Goal: Understand process/instructions

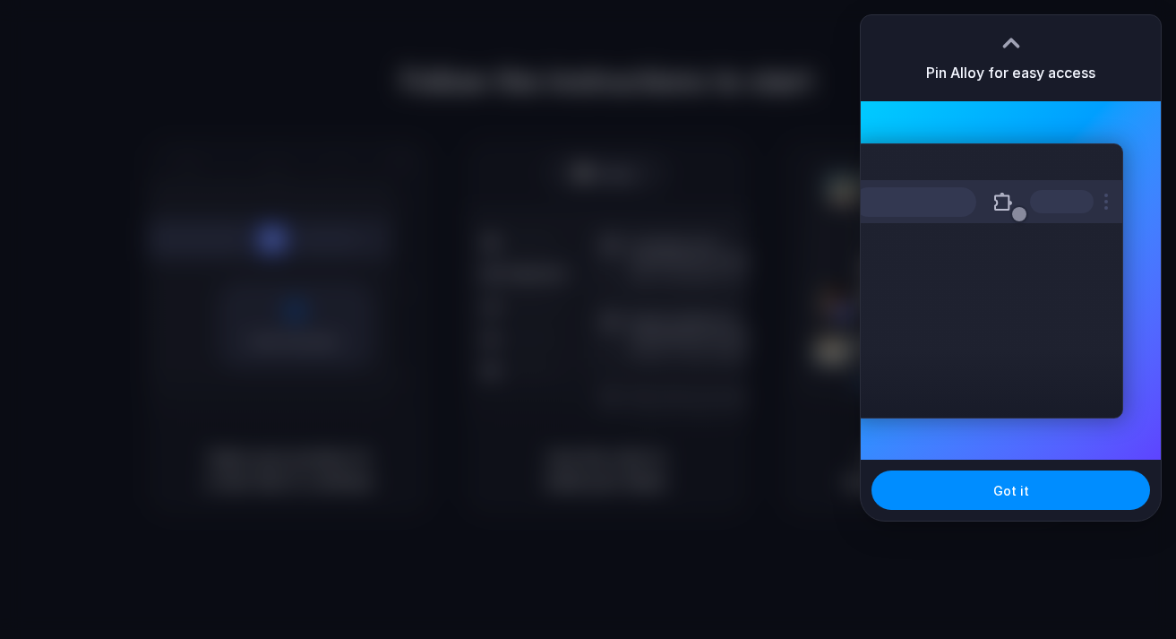
click at [1009, 31] on div at bounding box center [1011, 43] width 27 height 27
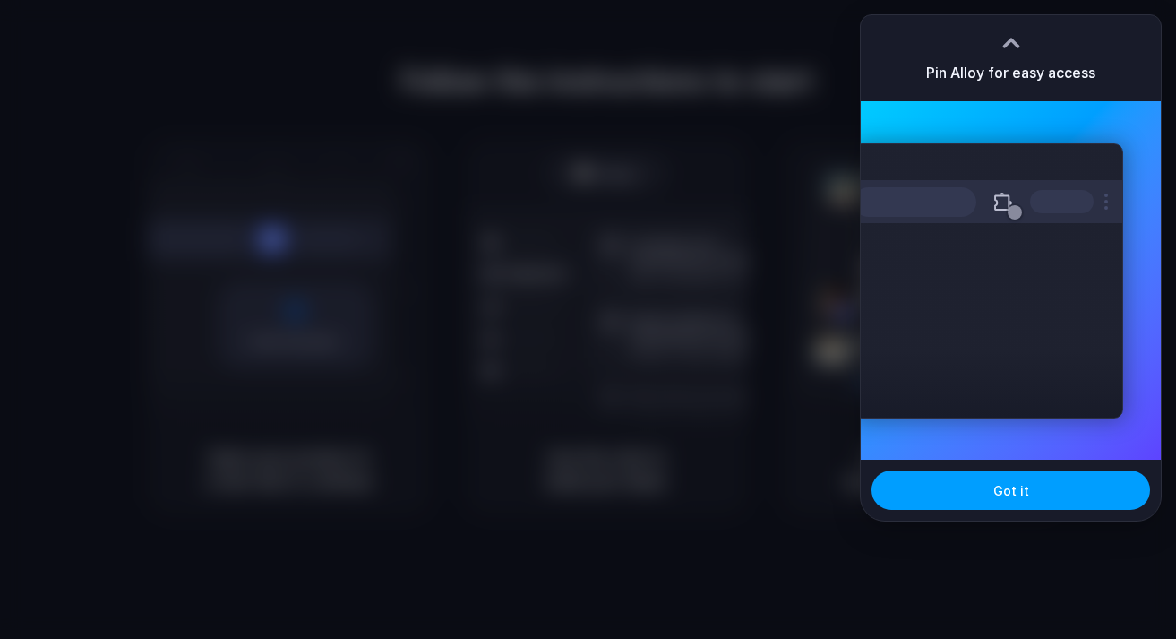
click at [1011, 505] on button "Got it" at bounding box center [1011, 489] width 279 height 39
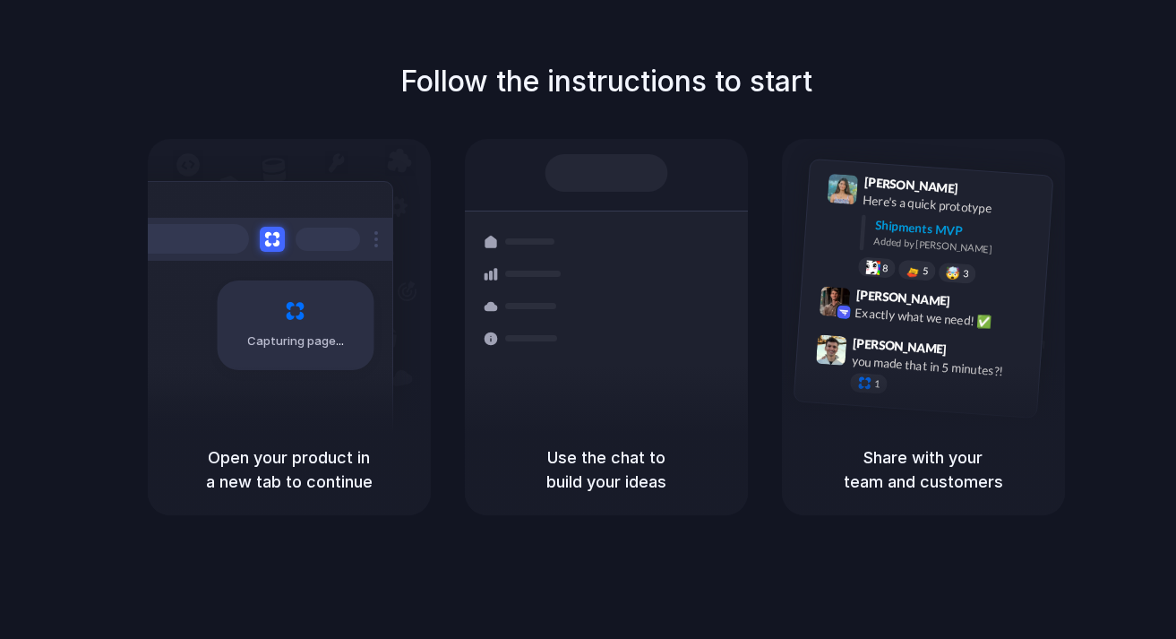
click at [1069, 130] on div "Follow the instructions to start Capturing page Open your product in a new tab …" at bounding box center [606, 287] width 1176 height 455
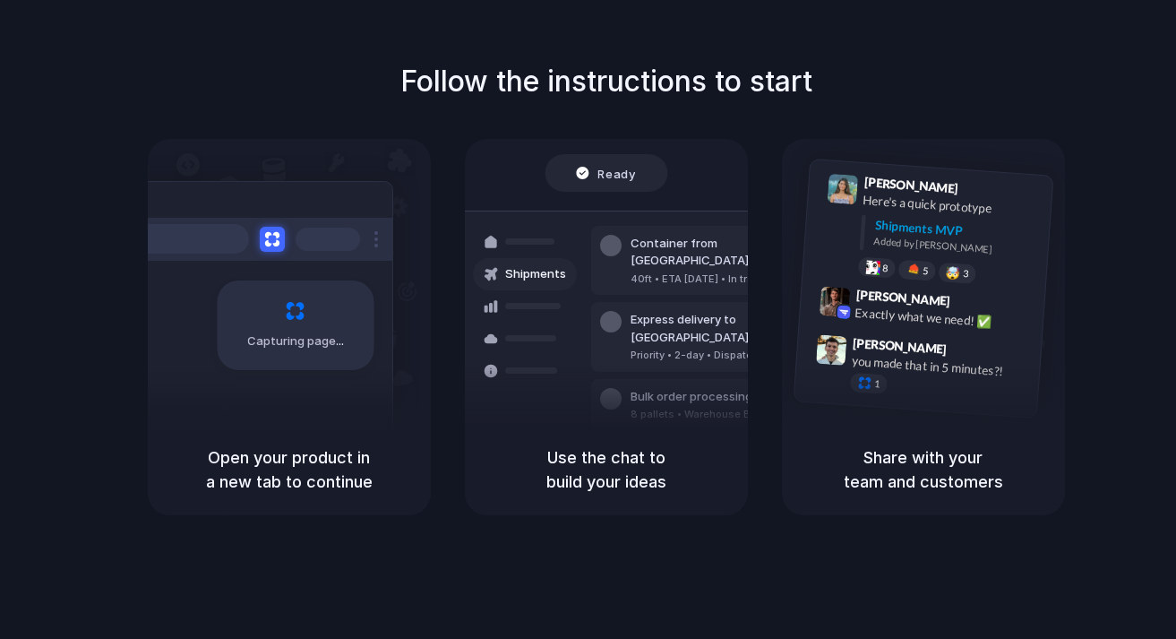
click at [795, 156] on div "[PERSON_NAME] 9:41 AM Here's a quick prototype Shipments MVP Added by [PERSON_N…" at bounding box center [923, 281] width 283 height 285
